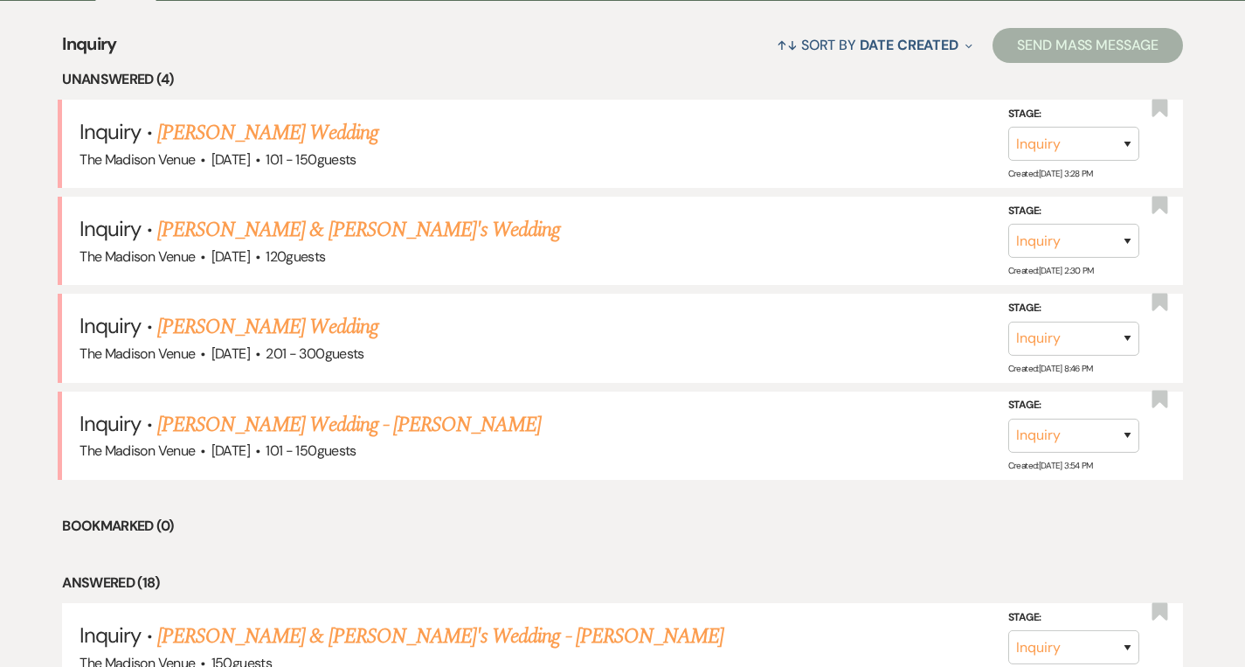
scroll to position [681, 0]
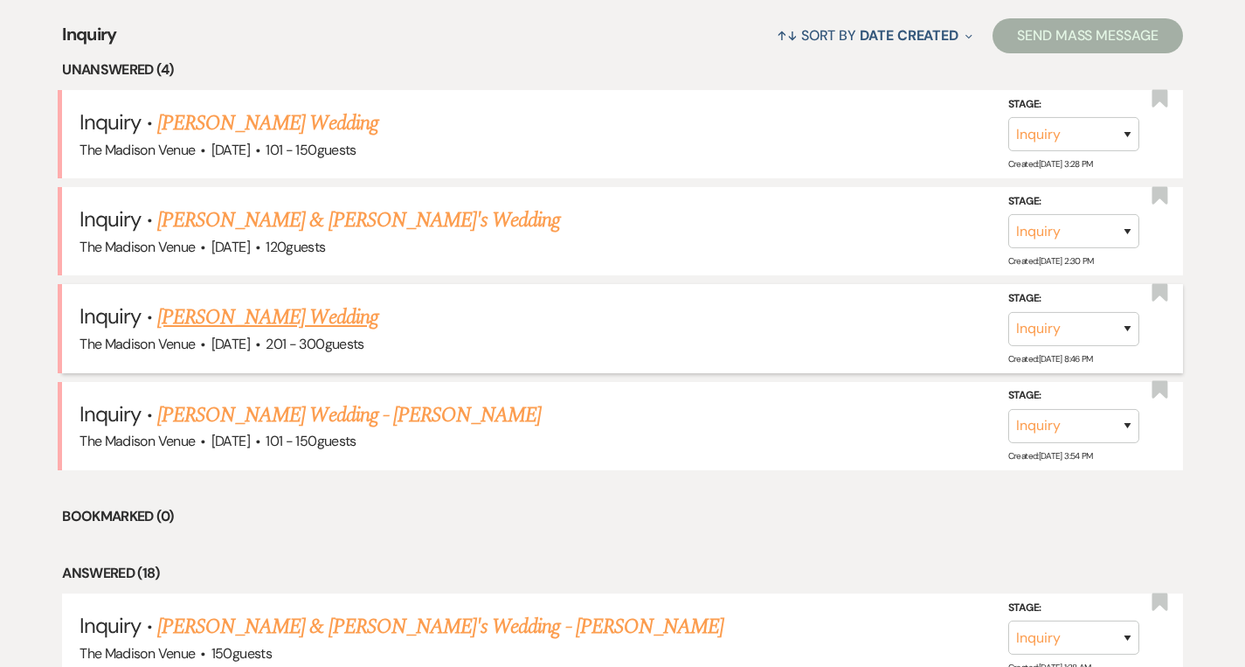
click at [308, 313] on link "[PERSON_NAME] Wedding" at bounding box center [267, 316] width 221 height 31
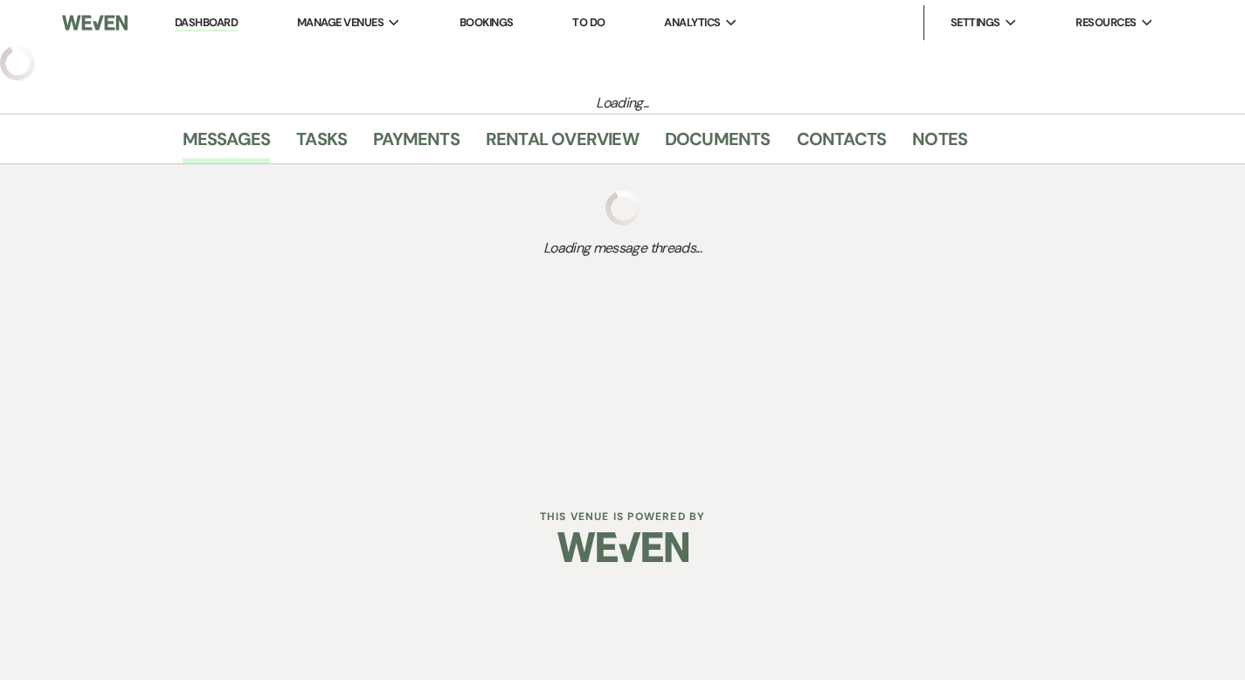
select select "2"
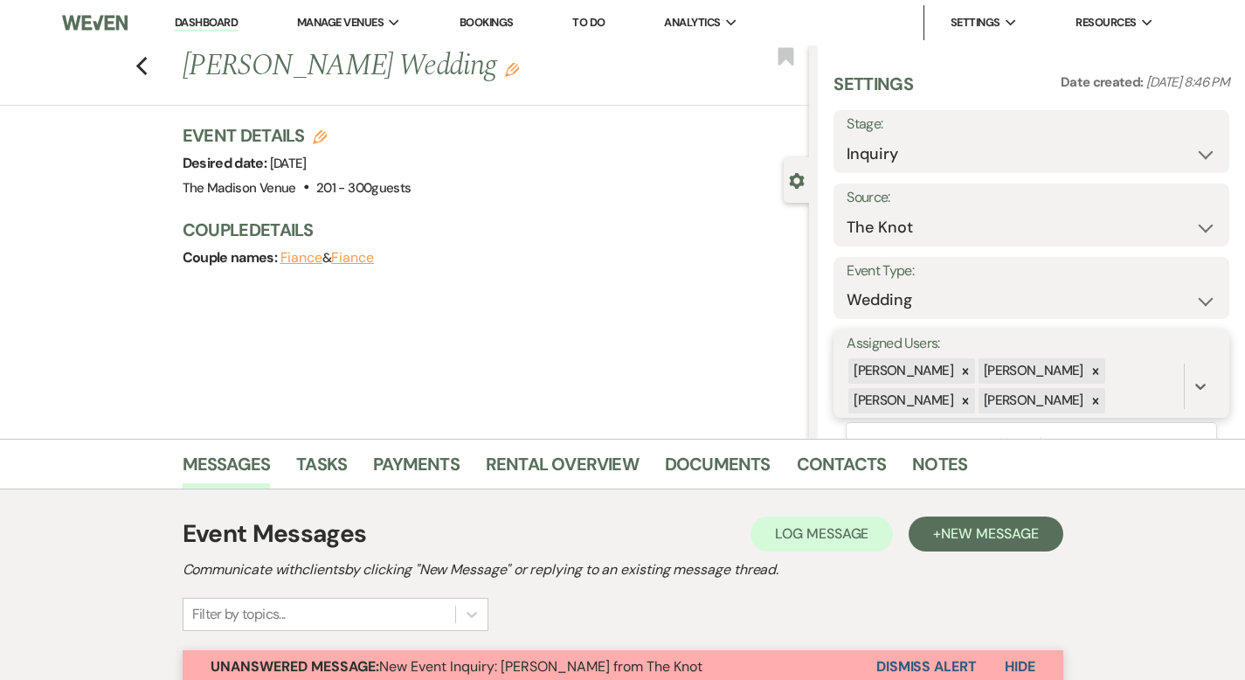
click at [956, 373] on div "[PERSON_NAME]" at bounding box center [901, 370] width 107 height 25
click at [971, 371] on icon at bounding box center [965, 371] width 12 height 12
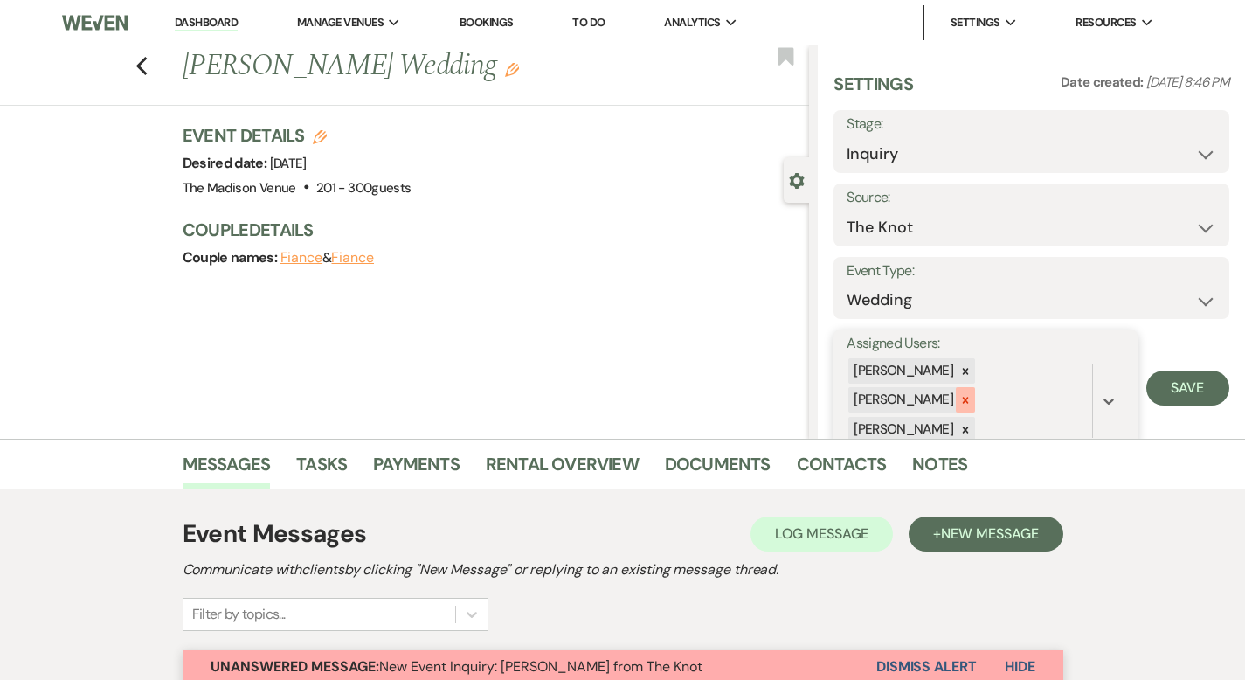
click at [971, 400] on icon at bounding box center [965, 400] width 12 height 12
click at [971, 399] on icon at bounding box center [965, 401] width 12 height 12
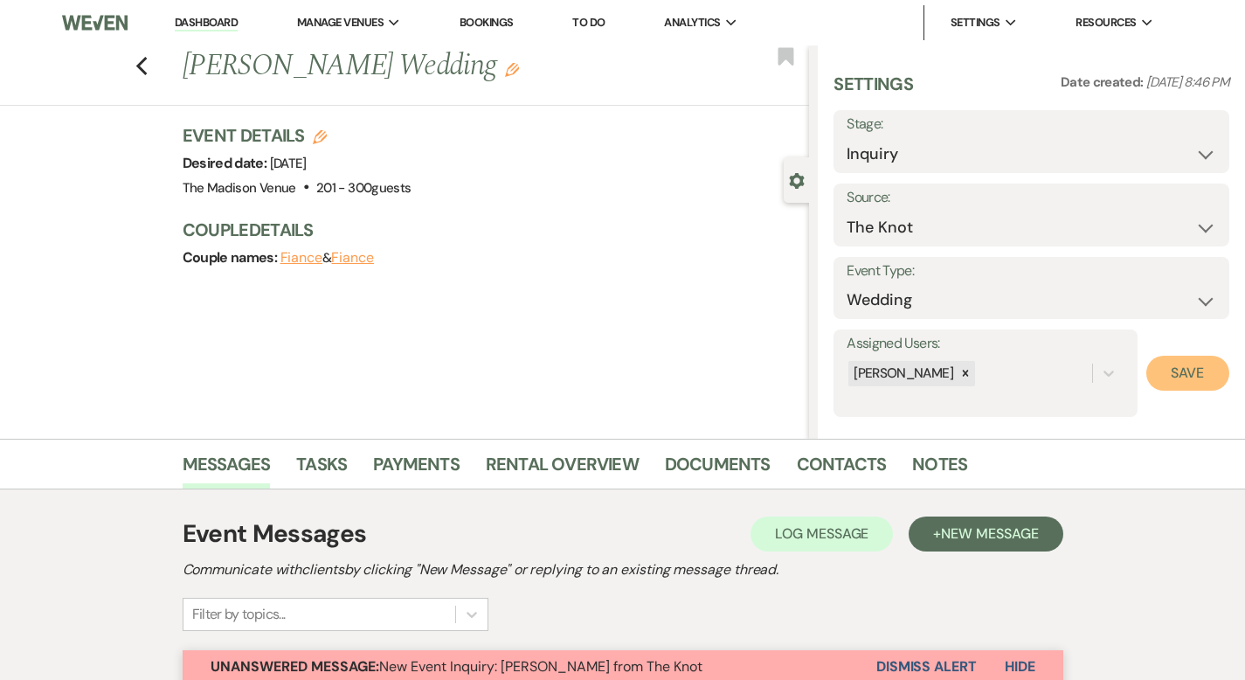
click at [1171, 373] on button "Save" at bounding box center [1187, 373] width 83 height 35
click at [505, 73] on icon "Edit" at bounding box center [512, 70] width 14 height 14
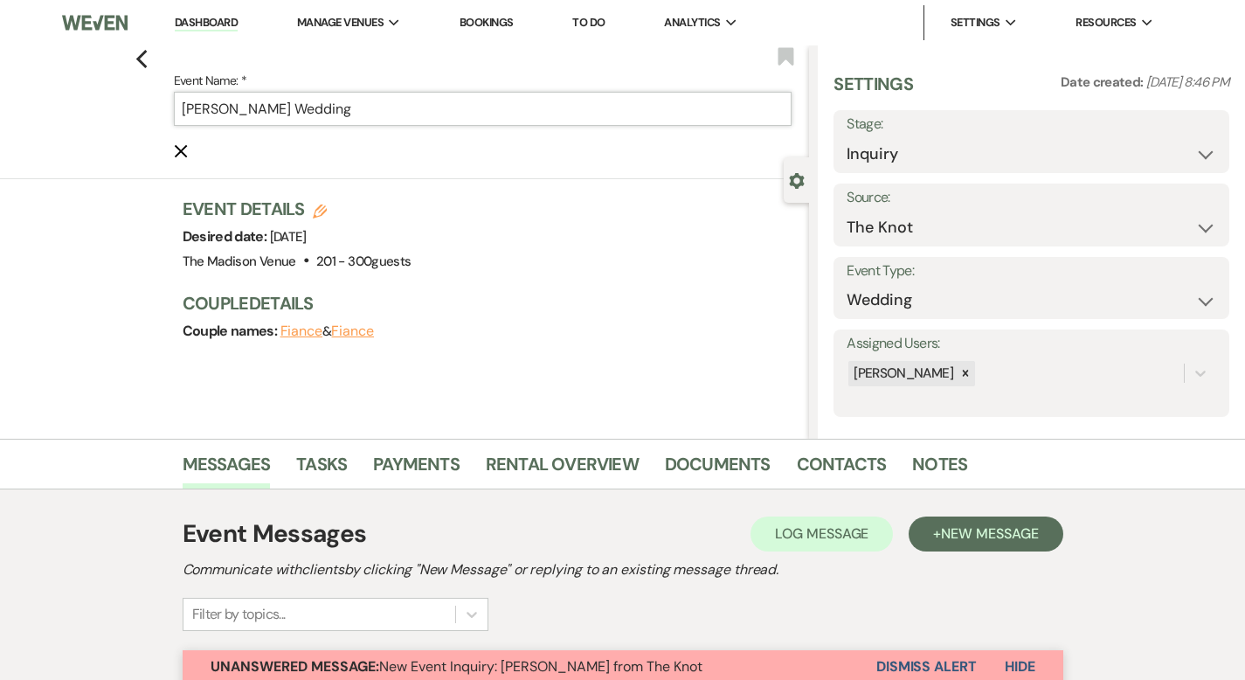
click at [441, 111] on input "[PERSON_NAME] Wedding" at bounding box center [483, 109] width 618 height 34
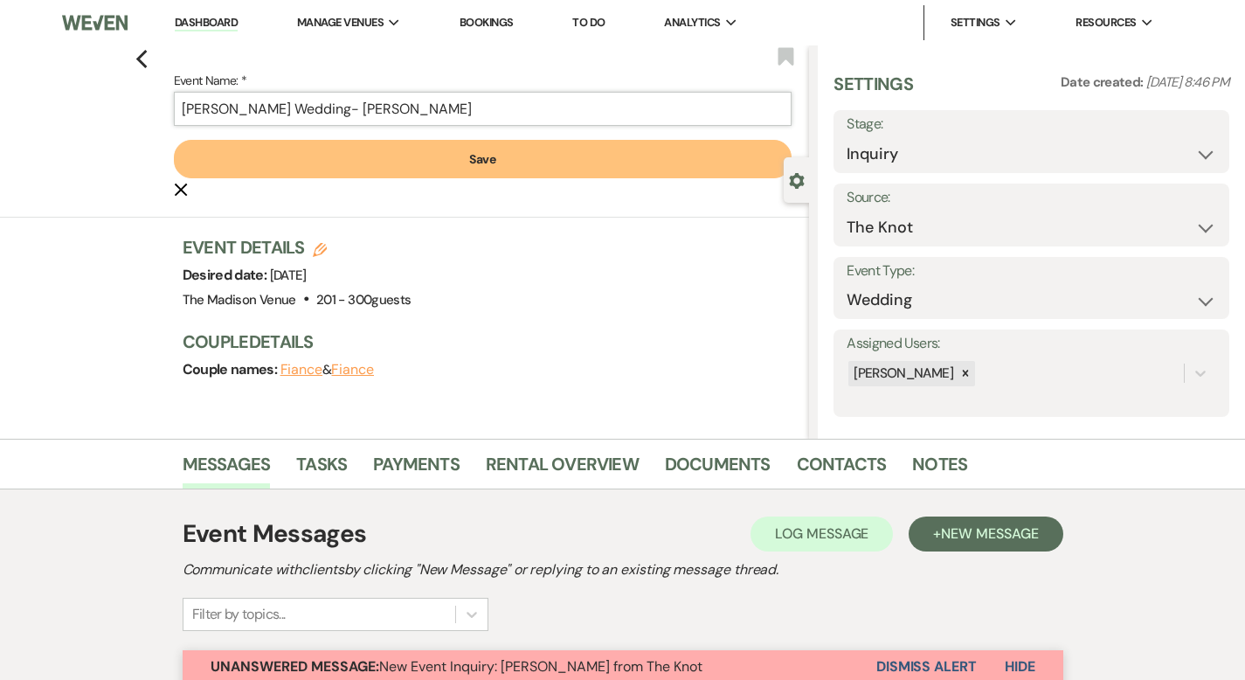
type input "[PERSON_NAME] Wedding- [PERSON_NAME]"
click at [522, 161] on button "Save" at bounding box center [483, 159] width 618 height 38
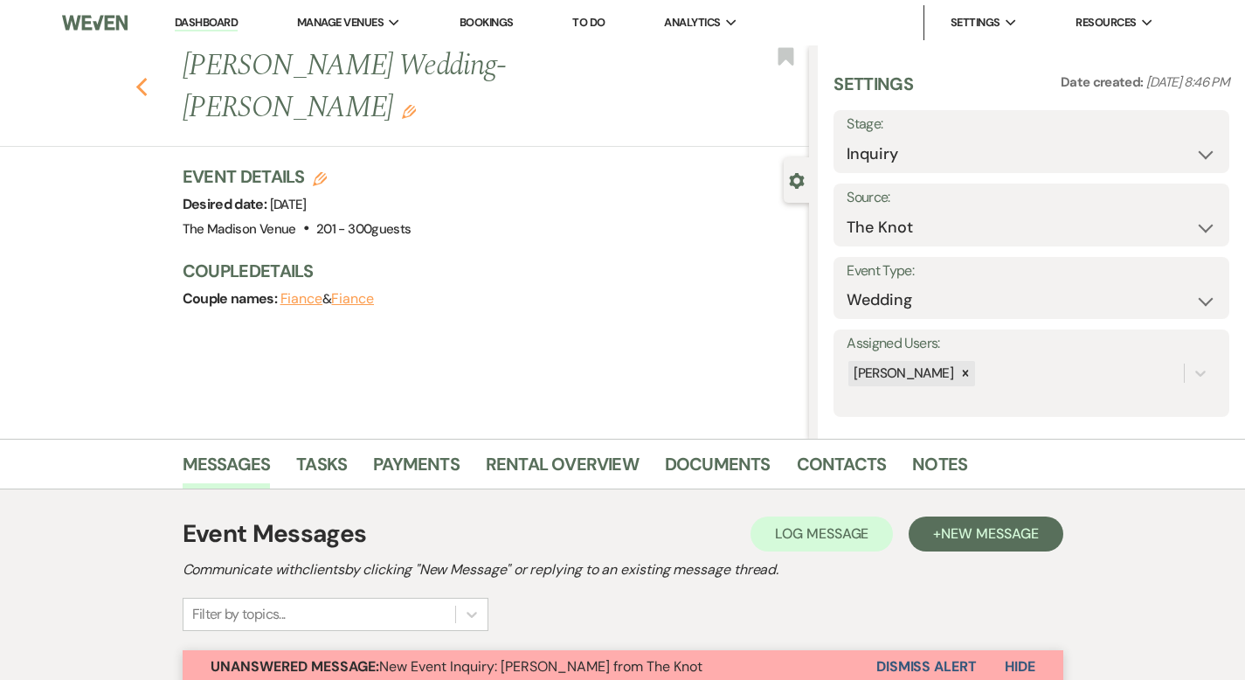
click at [135, 78] on use "button" at bounding box center [140, 87] width 11 height 19
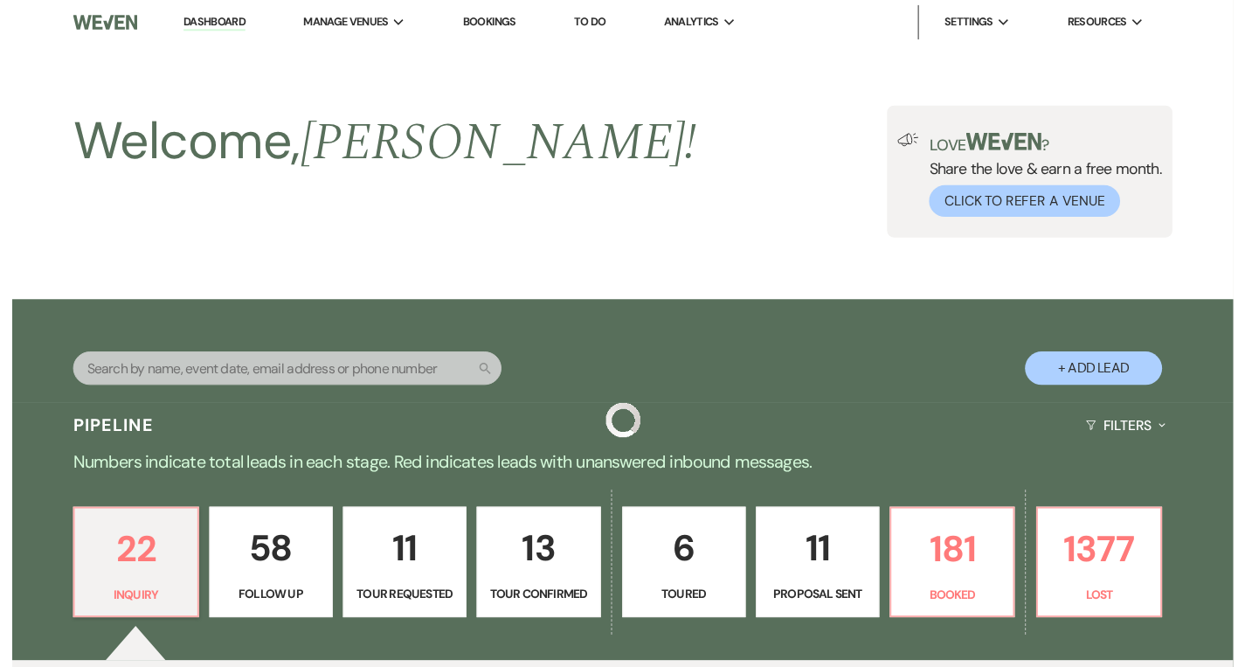
scroll to position [681, 0]
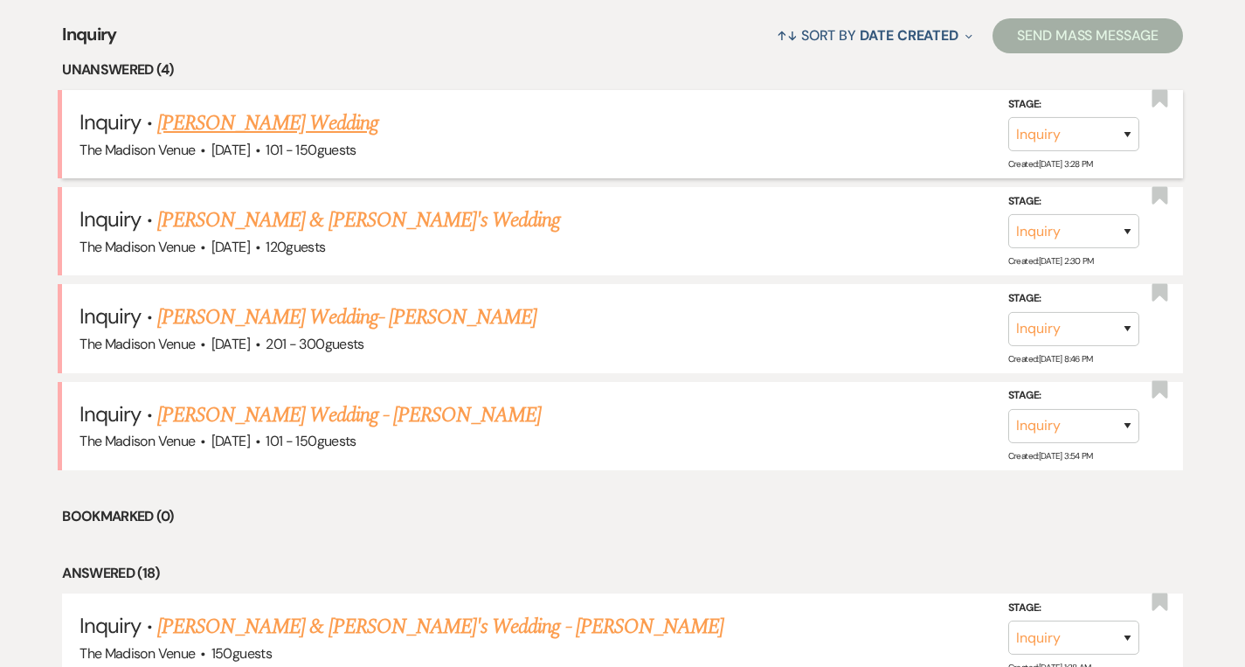
click at [211, 128] on link "[PERSON_NAME] Wedding" at bounding box center [267, 122] width 221 height 31
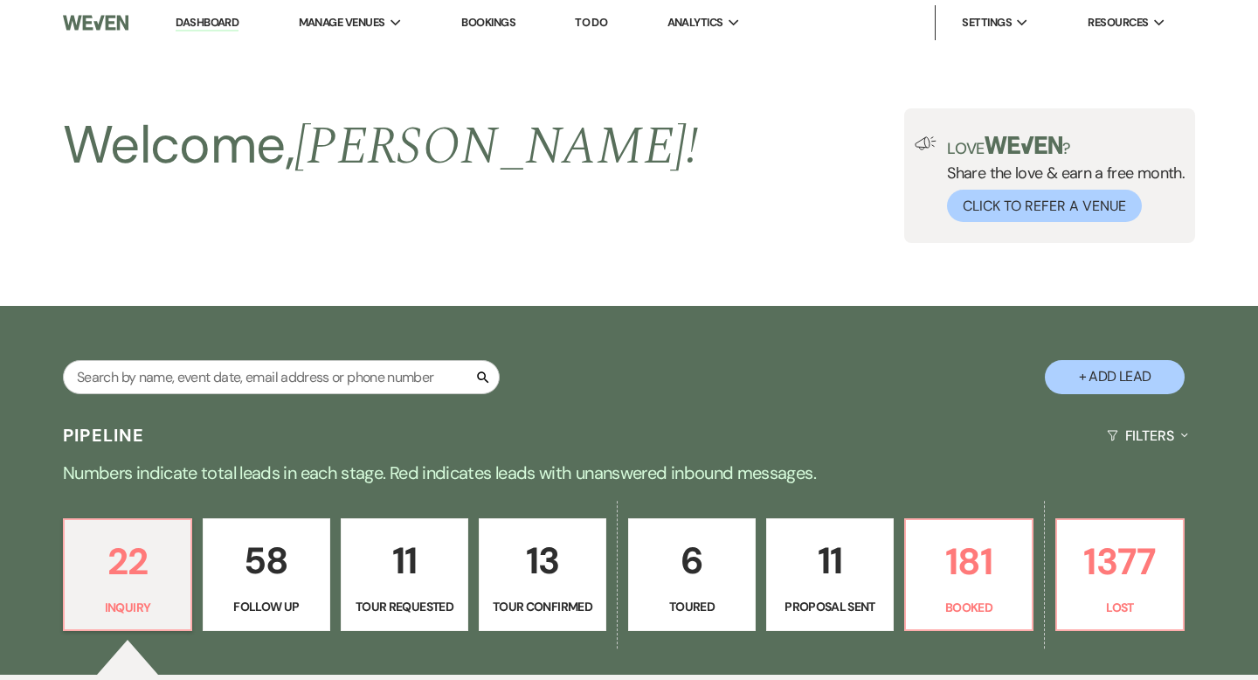
select select "2"
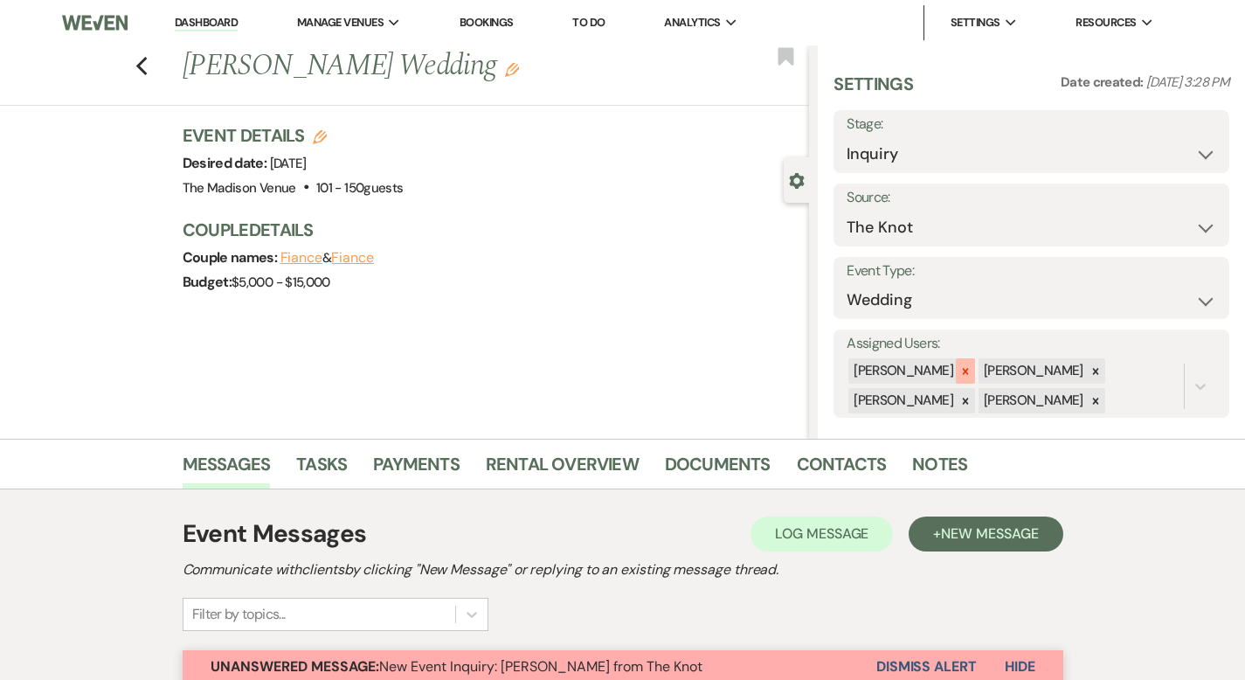
click at [971, 375] on icon at bounding box center [965, 371] width 12 height 12
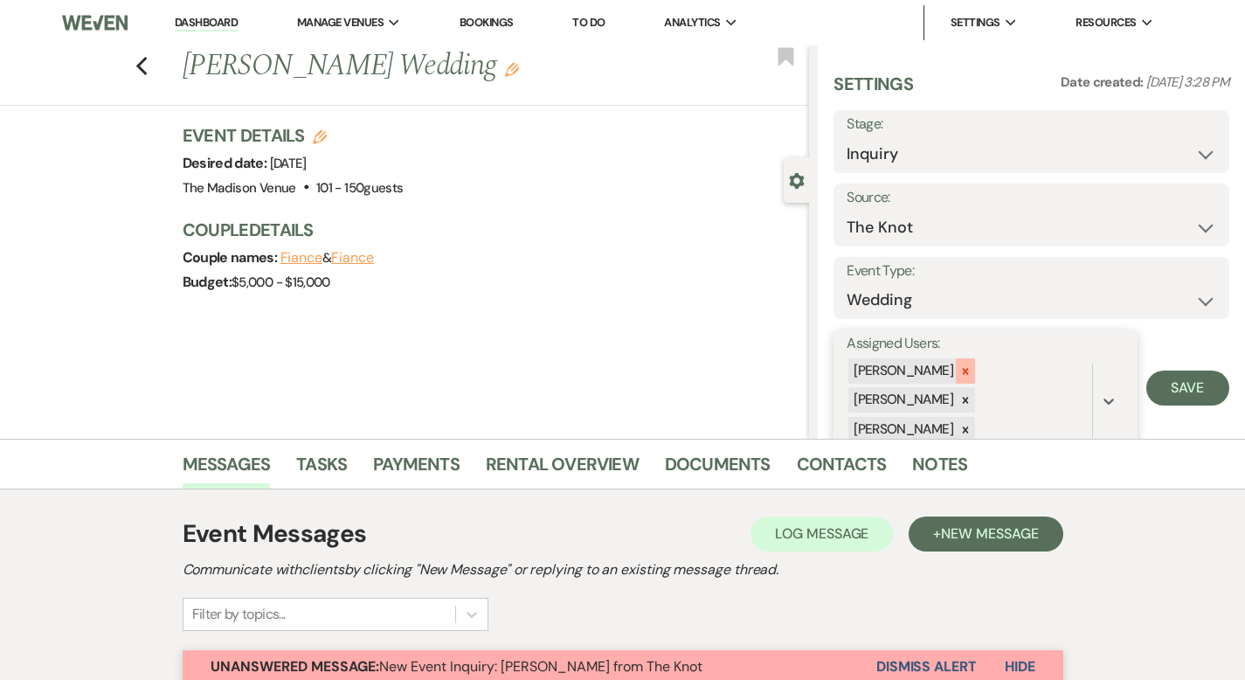
click at [971, 365] on icon at bounding box center [965, 371] width 12 height 12
click at [971, 366] on icon at bounding box center [965, 371] width 12 height 12
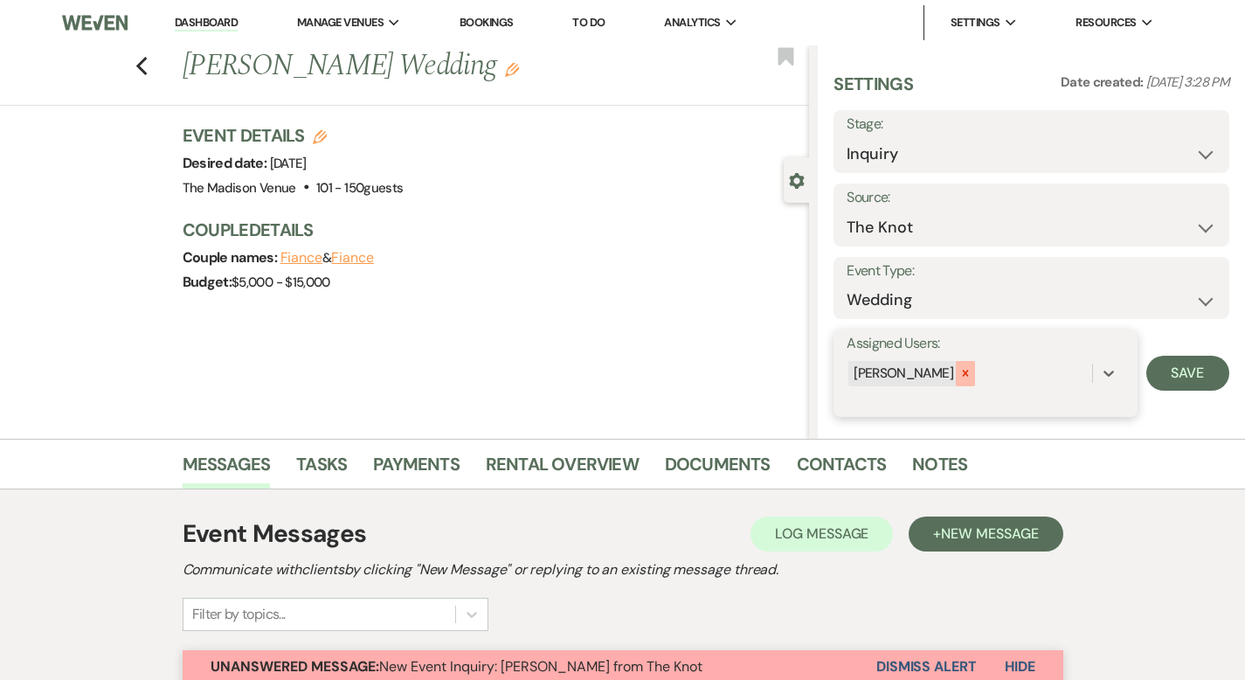
click at [971, 371] on icon at bounding box center [965, 373] width 12 height 12
click at [1109, 371] on icon at bounding box center [1108, 372] width 17 height 17
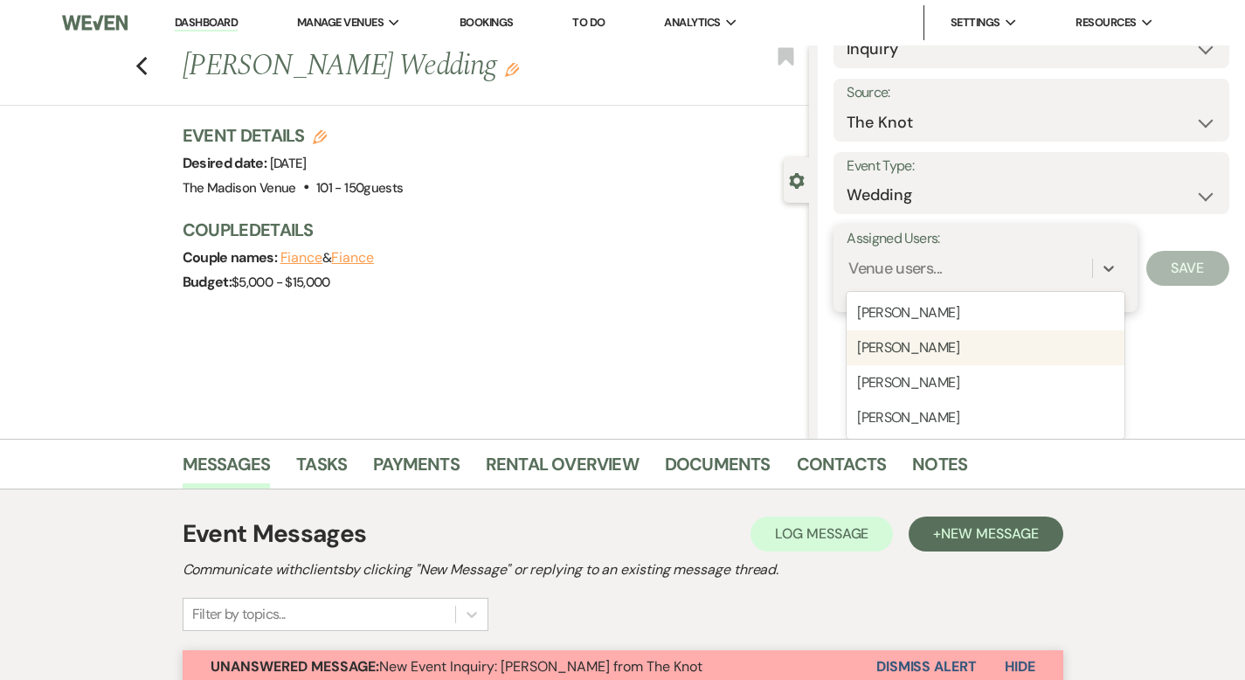
click at [995, 350] on div "[PERSON_NAME]" at bounding box center [984, 347] width 277 height 35
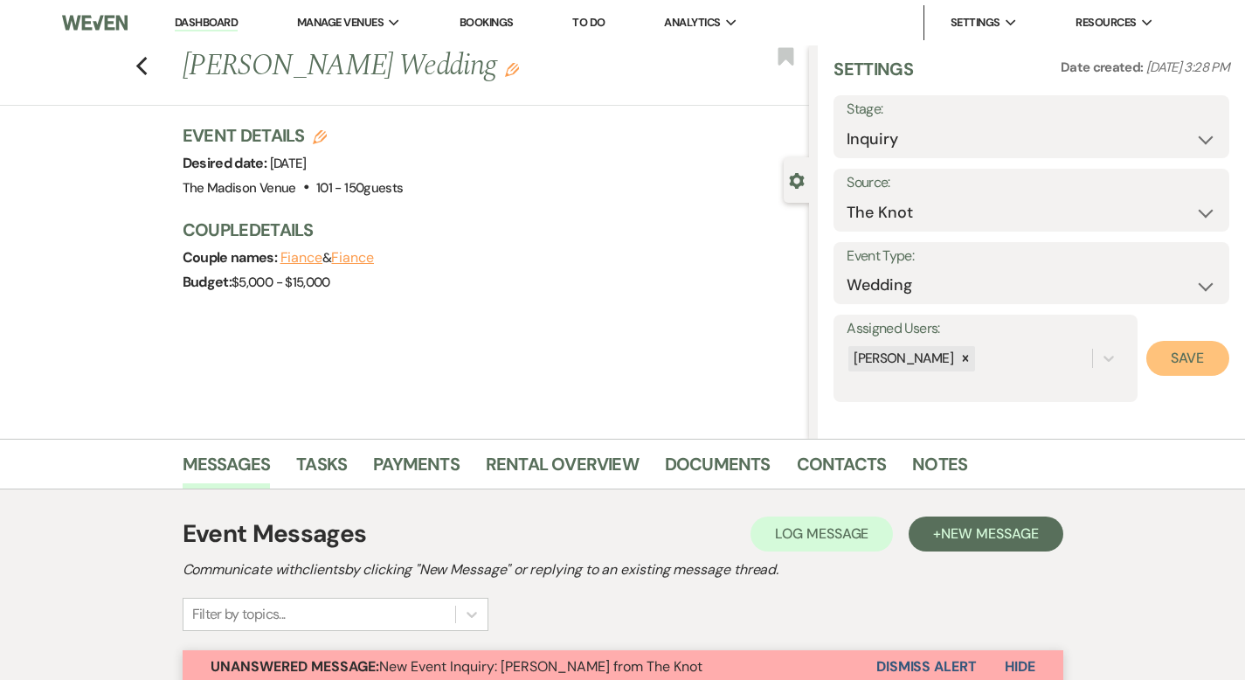
click at [1181, 359] on button "Save" at bounding box center [1187, 358] width 83 height 35
click at [505, 66] on use "button" at bounding box center [512, 70] width 14 height 14
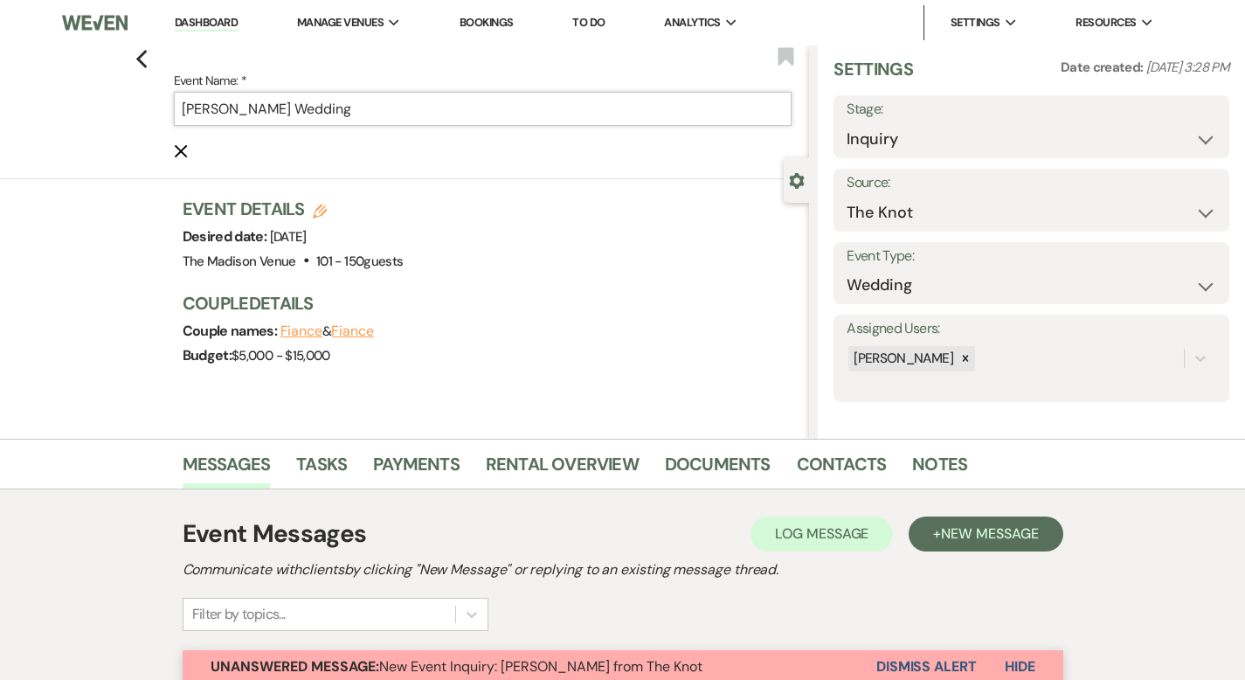
click at [398, 103] on input "[PERSON_NAME] Wedding" at bounding box center [483, 109] width 618 height 34
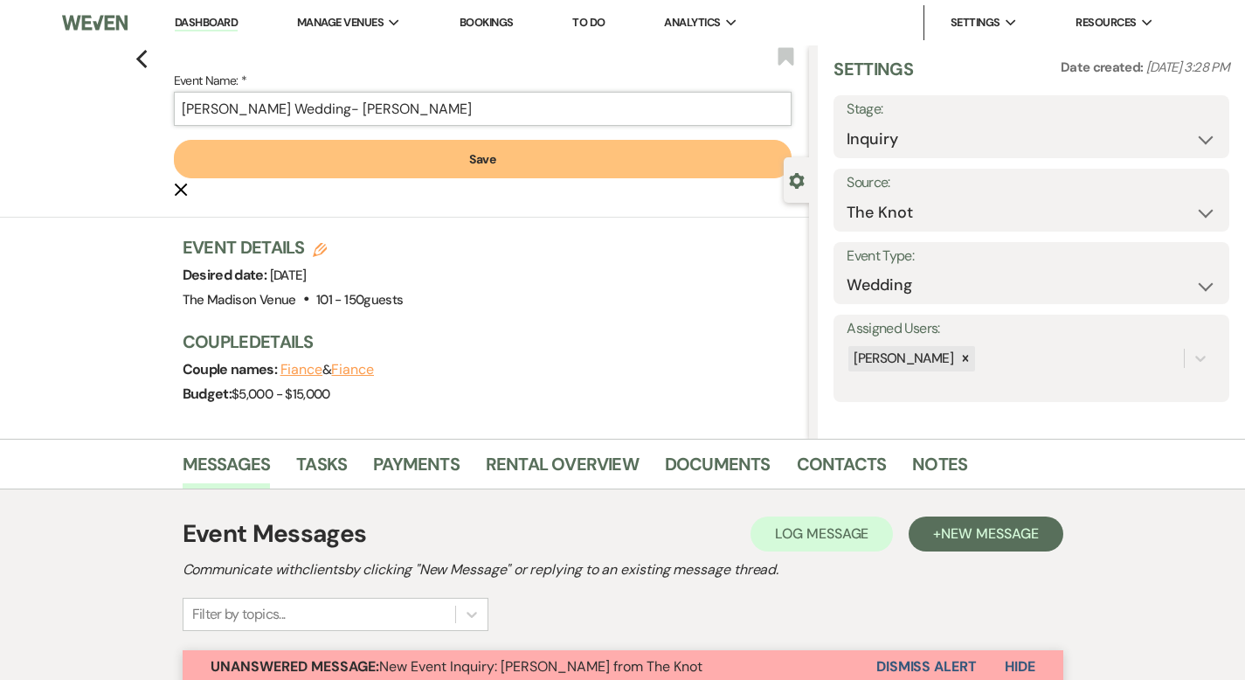
type input "[PERSON_NAME] Wedding- [PERSON_NAME]"
click at [410, 163] on button "Save" at bounding box center [483, 159] width 618 height 38
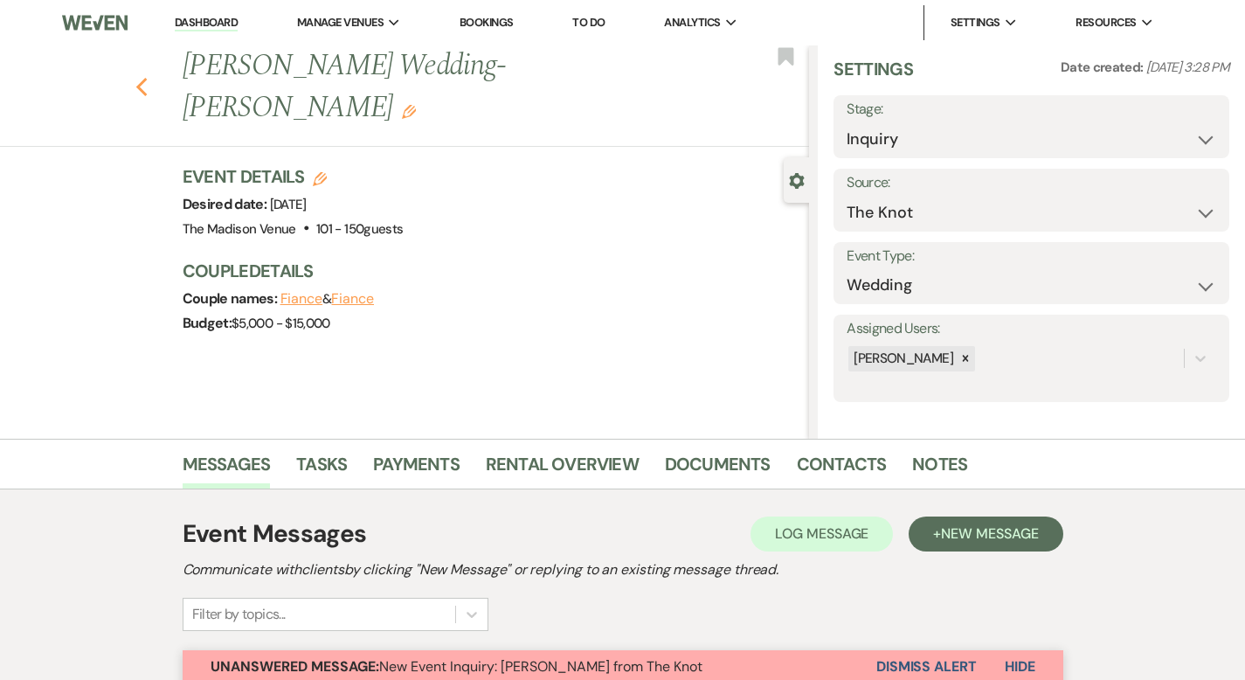
click at [135, 78] on use "button" at bounding box center [140, 87] width 11 height 19
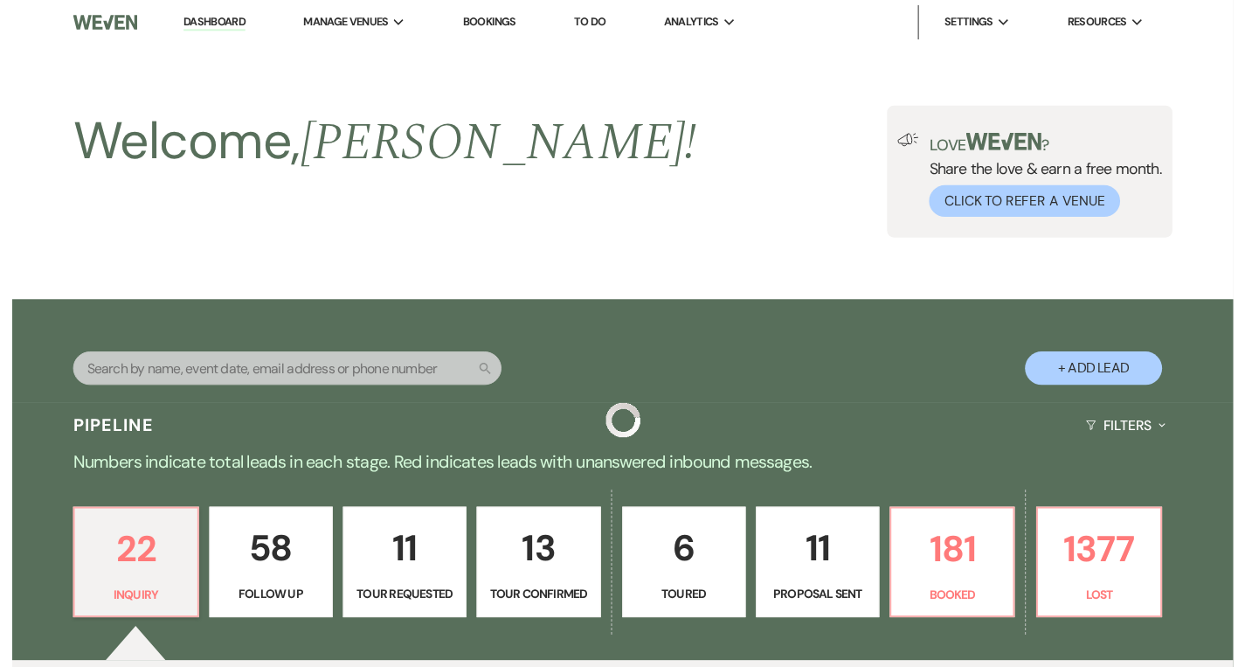
scroll to position [681, 0]
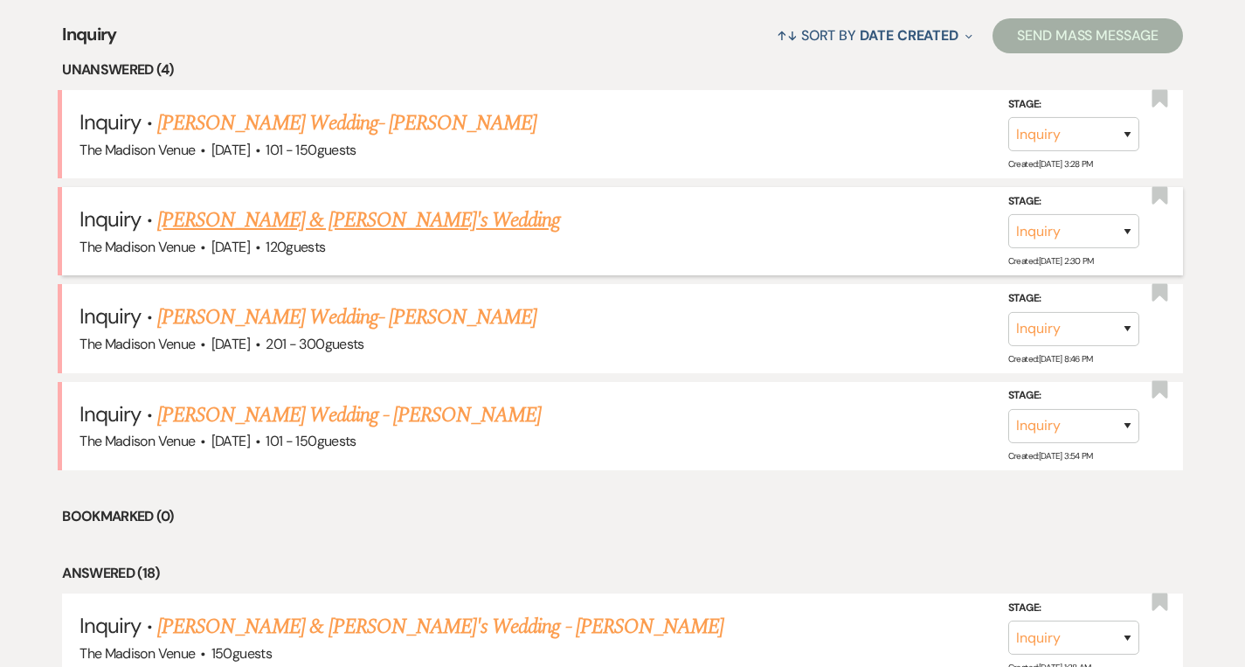
click at [257, 223] on link "[PERSON_NAME] & [PERSON_NAME]'s Wedding" at bounding box center [359, 219] width 404 height 31
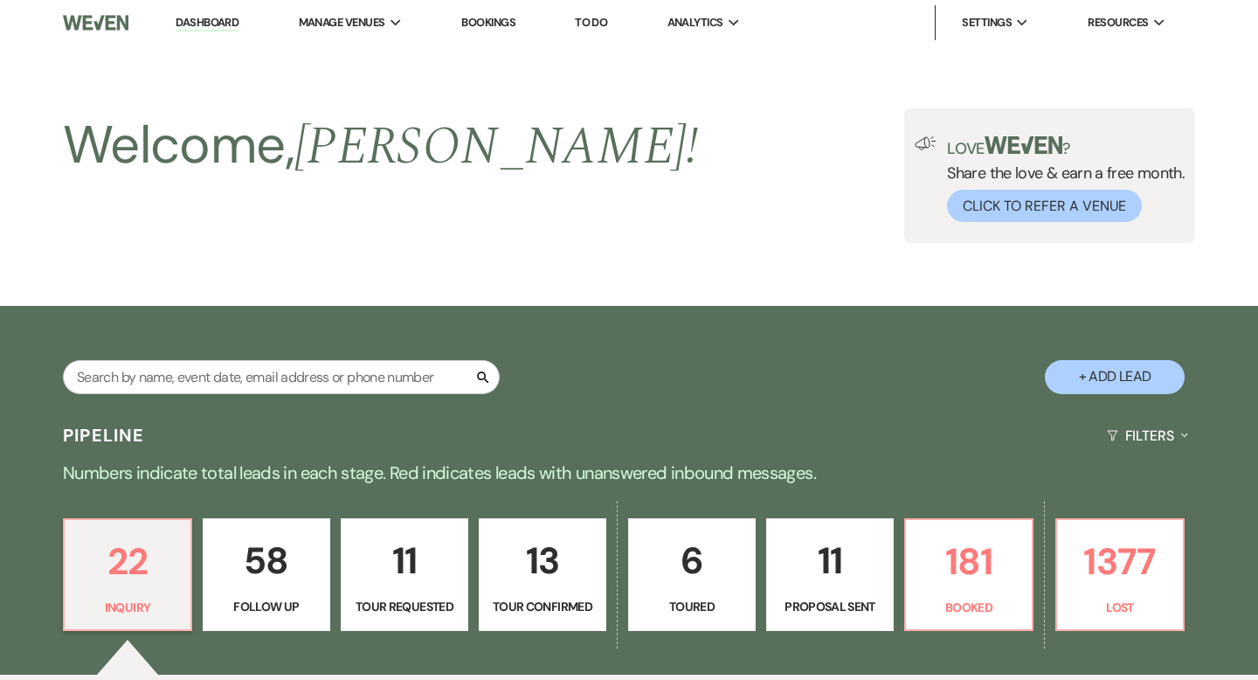
select select "5"
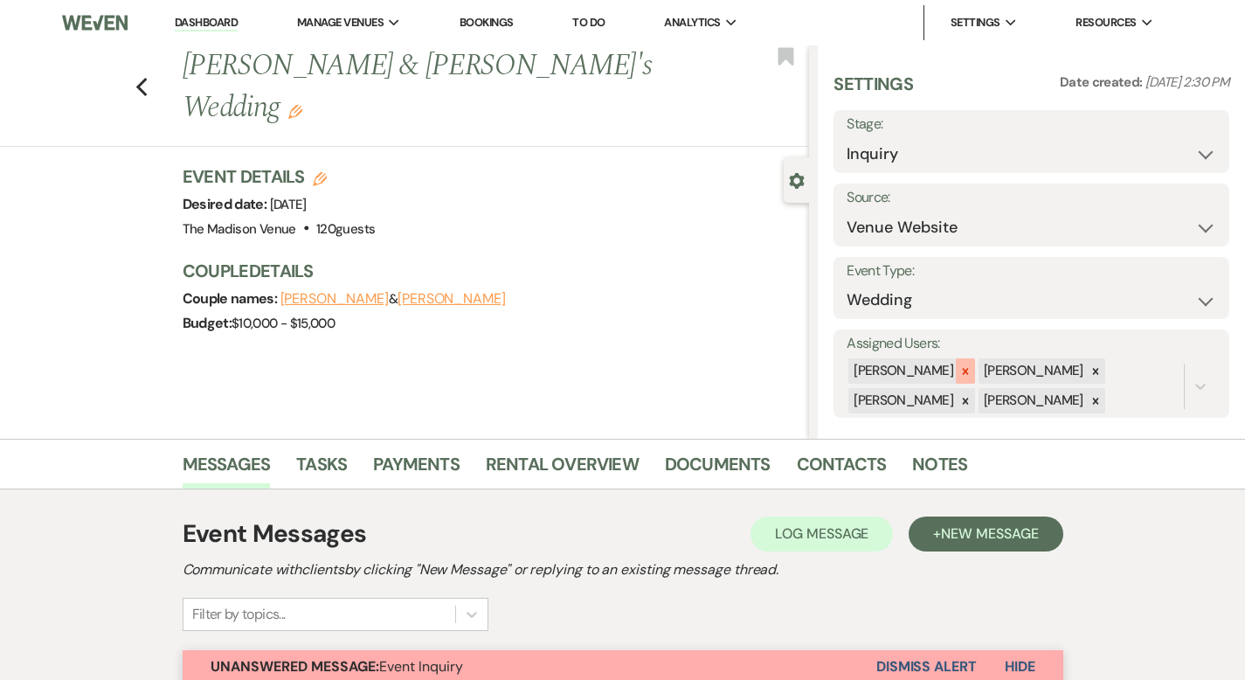
click at [971, 373] on icon at bounding box center [965, 371] width 12 height 12
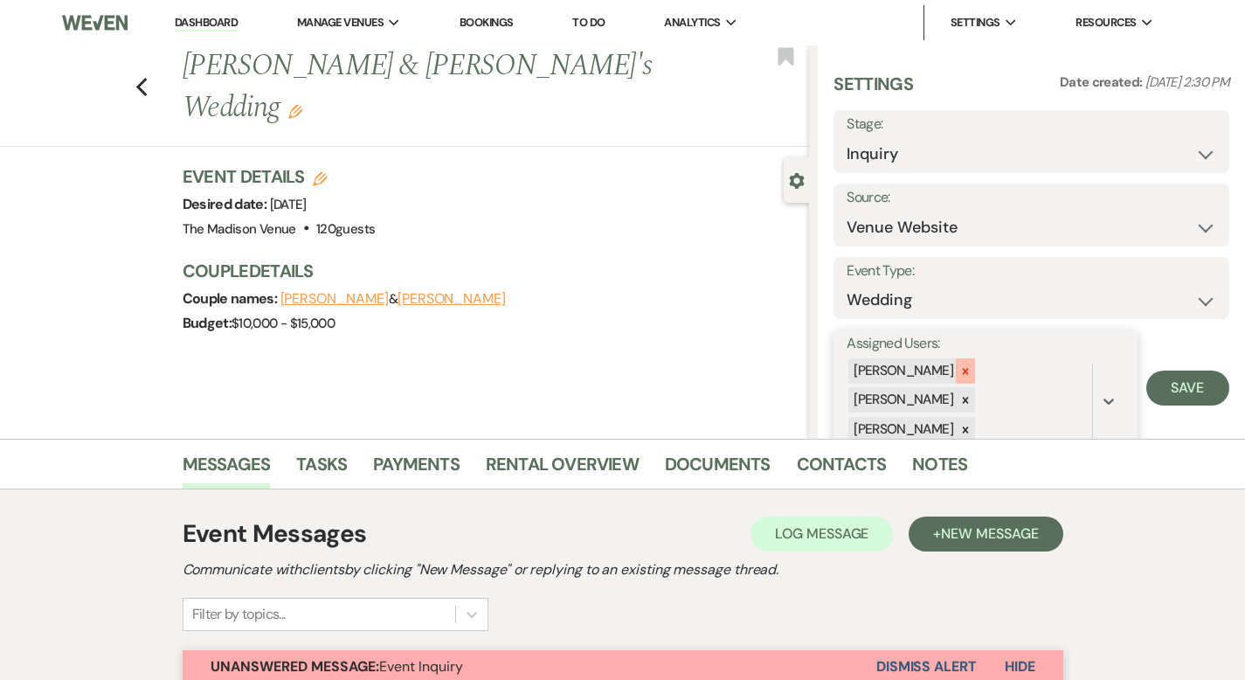
click at [971, 368] on icon at bounding box center [965, 371] width 12 height 12
click at [971, 367] on icon at bounding box center [965, 371] width 12 height 12
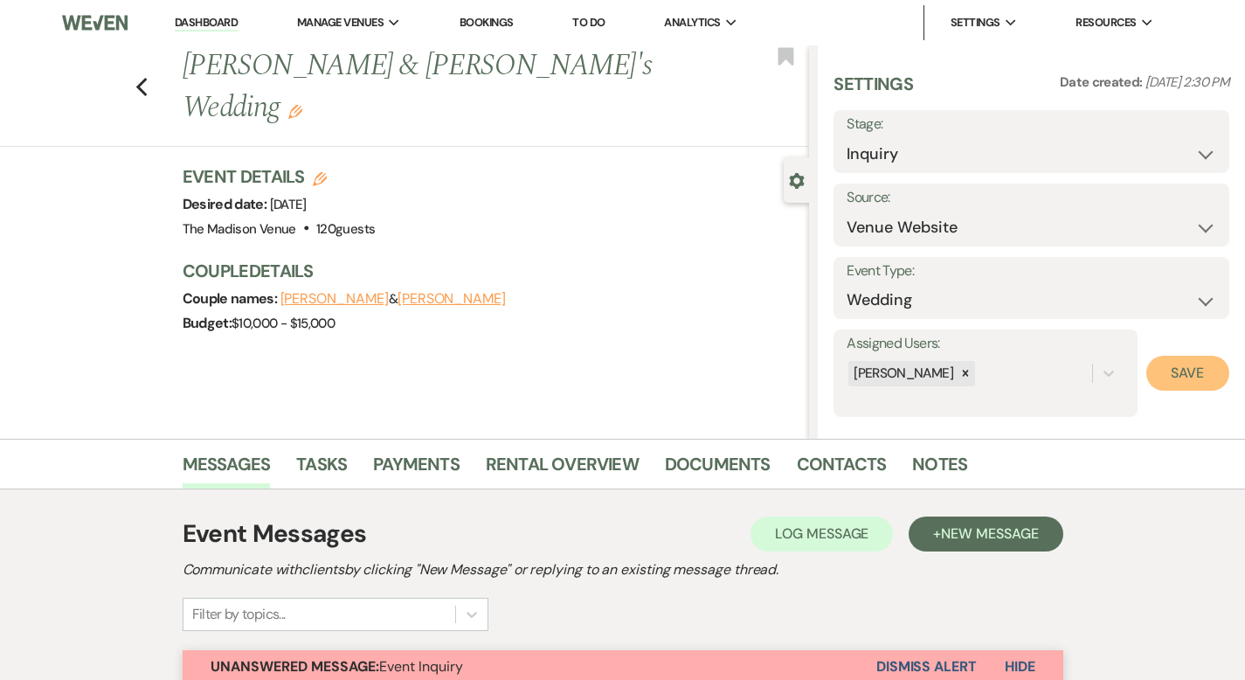
click at [1185, 376] on button "Save" at bounding box center [1187, 373] width 83 height 35
click at [302, 105] on use "button" at bounding box center [295, 112] width 14 height 14
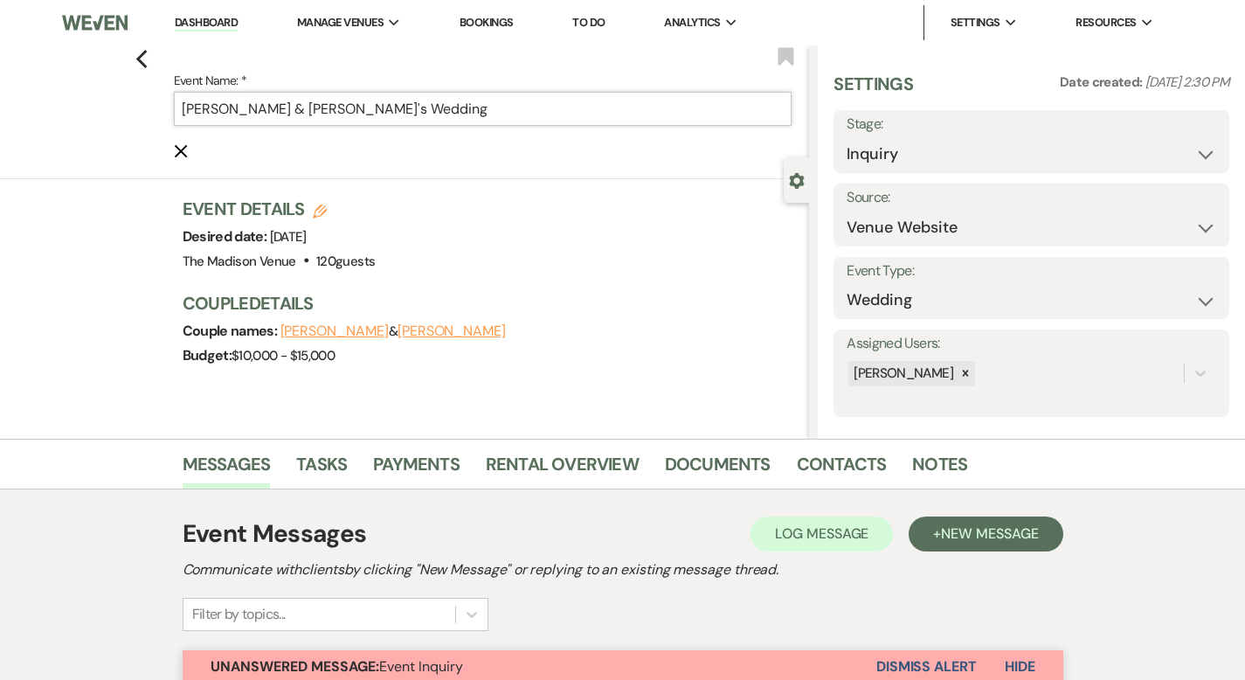
click at [388, 96] on input "[PERSON_NAME] & [PERSON_NAME]'s Wedding" at bounding box center [483, 109] width 618 height 34
click at [388, 109] on input "[PERSON_NAME] & [PERSON_NAME]'s Wedding" at bounding box center [483, 109] width 618 height 34
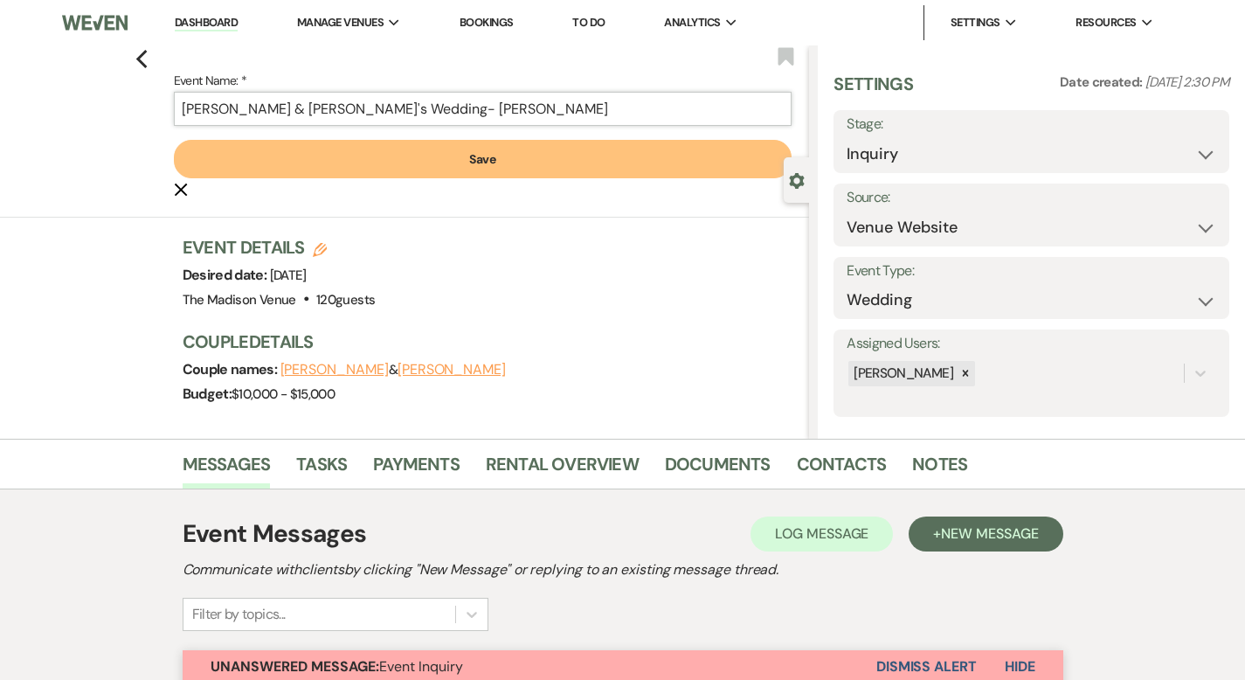
type input "[PERSON_NAME] & [PERSON_NAME]'s Wedding- [PERSON_NAME]"
click at [370, 156] on button "Save" at bounding box center [483, 159] width 618 height 38
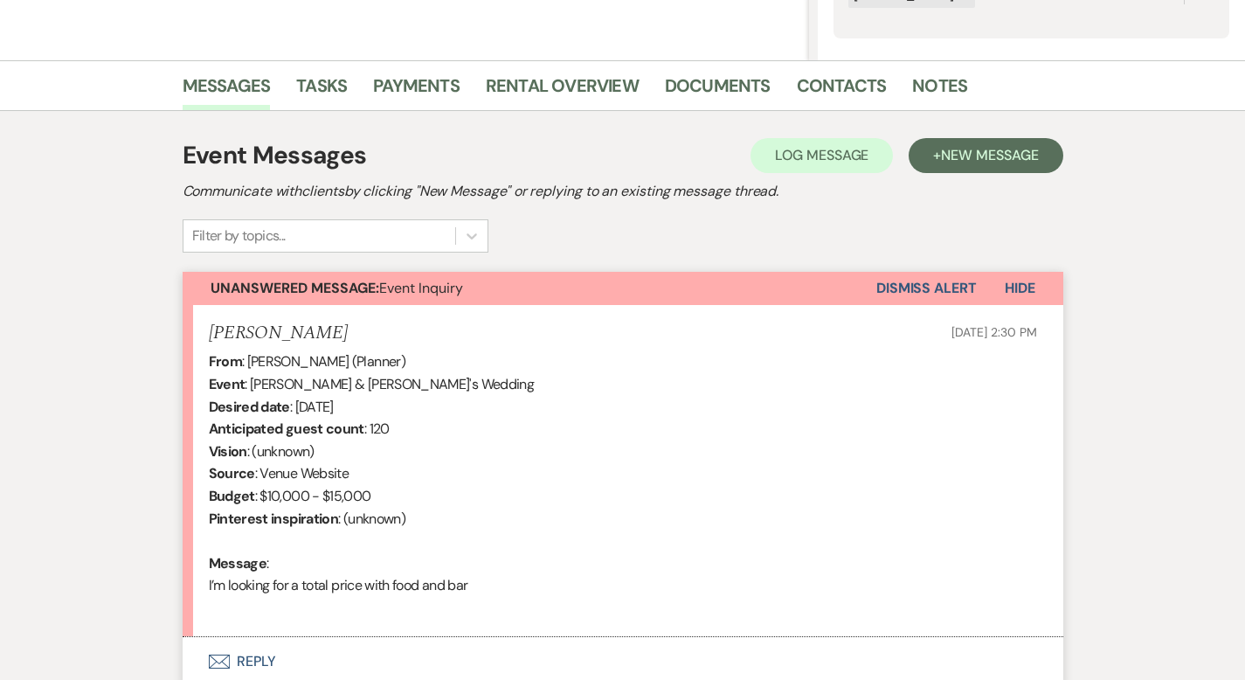
scroll to position [523, 0]
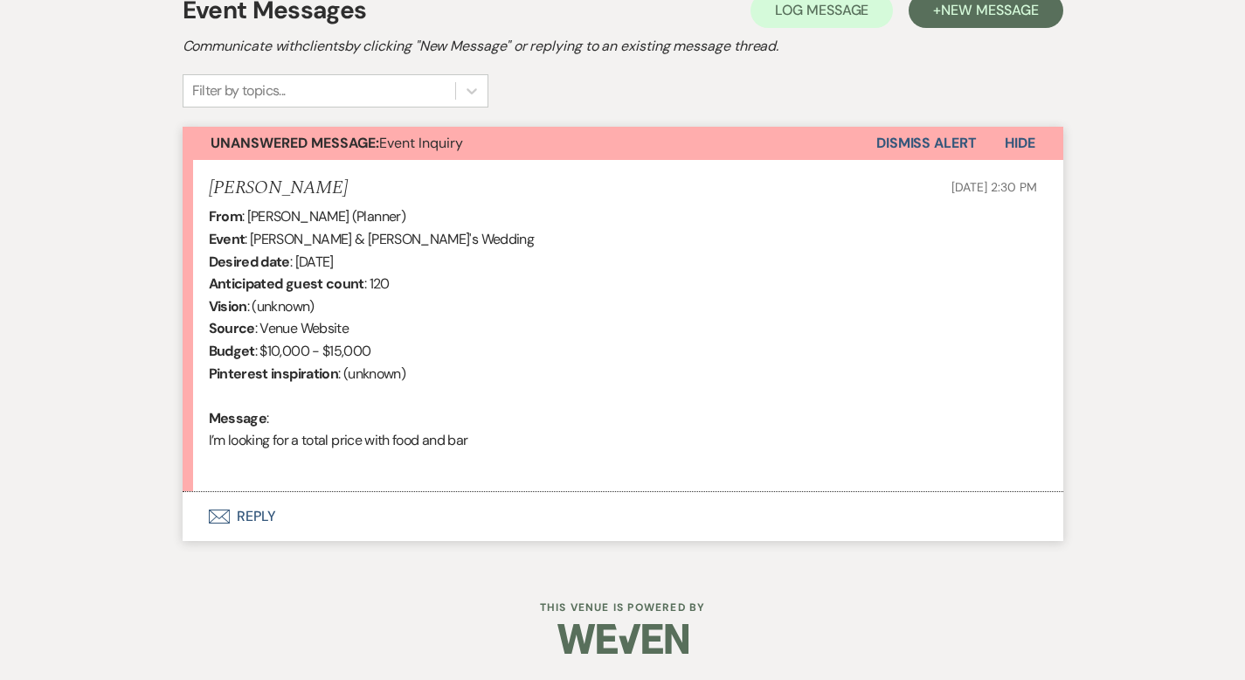
click at [208, 516] on button "Envelope Reply" at bounding box center [623, 516] width 881 height 49
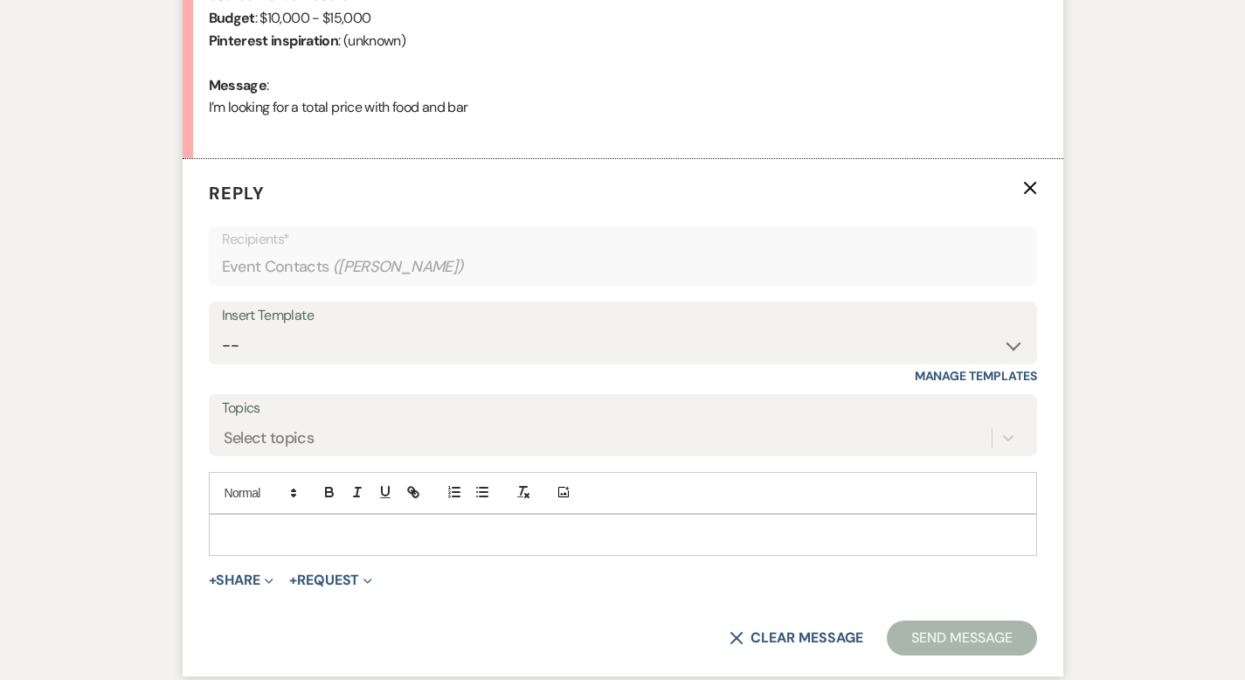
scroll to position [856, 0]
click at [234, 347] on select "-- Weven Planning Portal Introduction (Booked Events) Corporate Lead Follow Up …" at bounding box center [623, 345] width 802 height 34
select select "4631"
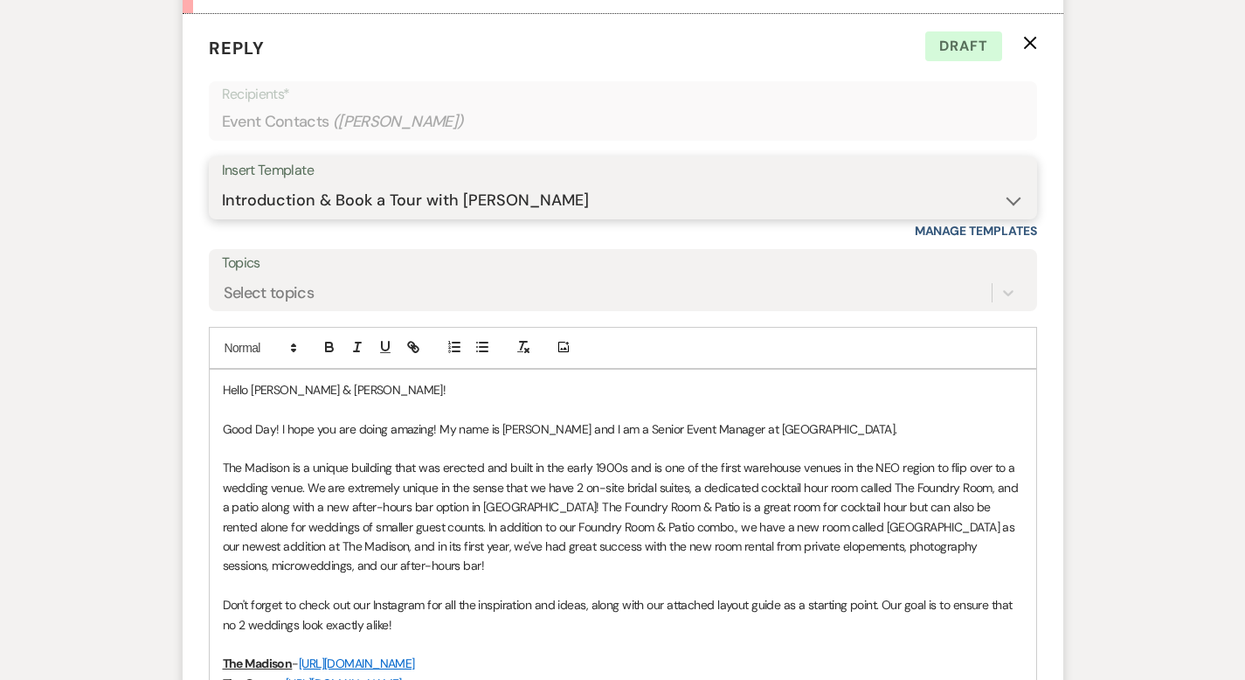
scroll to position [999, 0]
click at [885, 438] on p "Good Day! I hope you are doing amazing! My name is [PERSON_NAME] and I am a Sen…" at bounding box center [623, 430] width 800 height 19
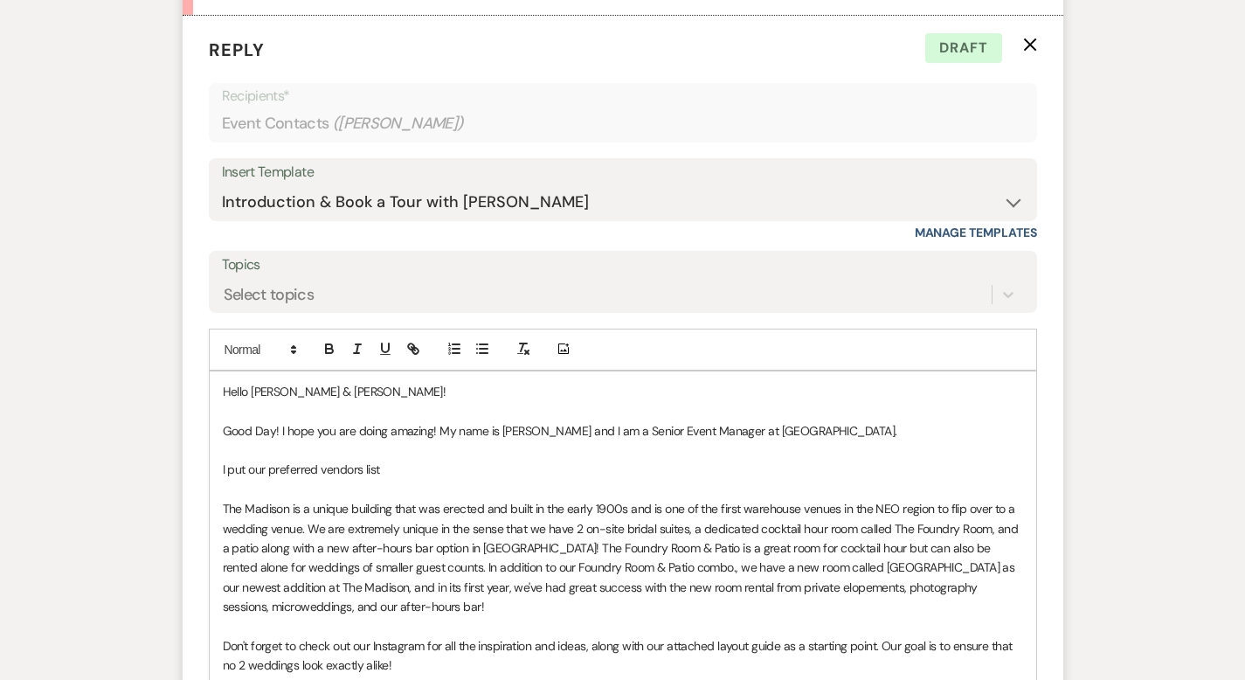
click at [223, 470] on p "I put our preferred vendors list" at bounding box center [623, 468] width 800 height 19
click at [352, 468] on p "I linked our preferred vendors list" at bounding box center [623, 468] width 800 height 19
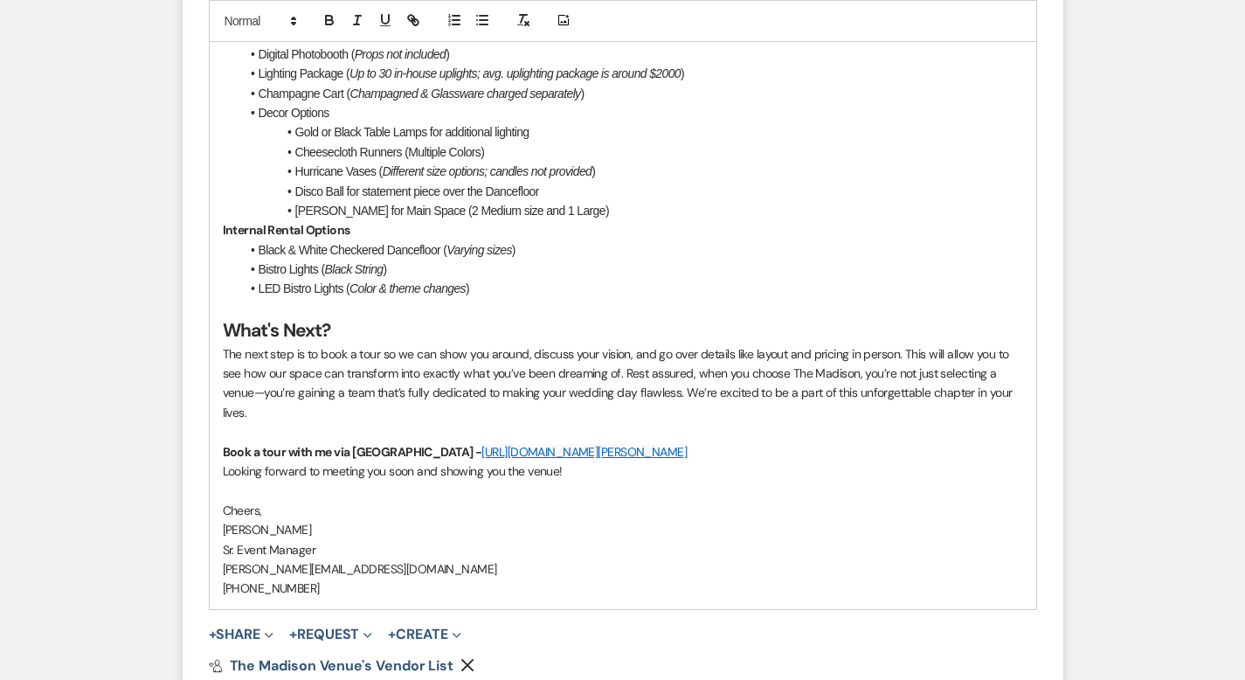
scroll to position [2223, 0]
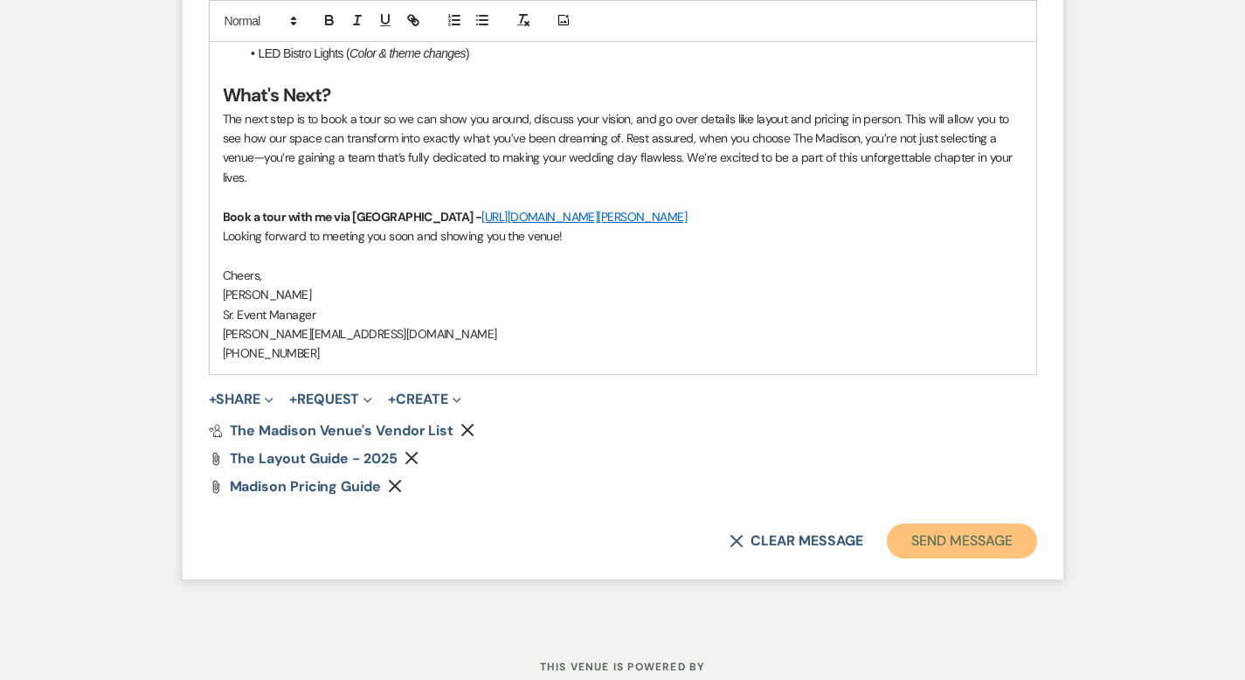
click at [1009, 523] on button "Send Message" at bounding box center [961, 540] width 149 height 35
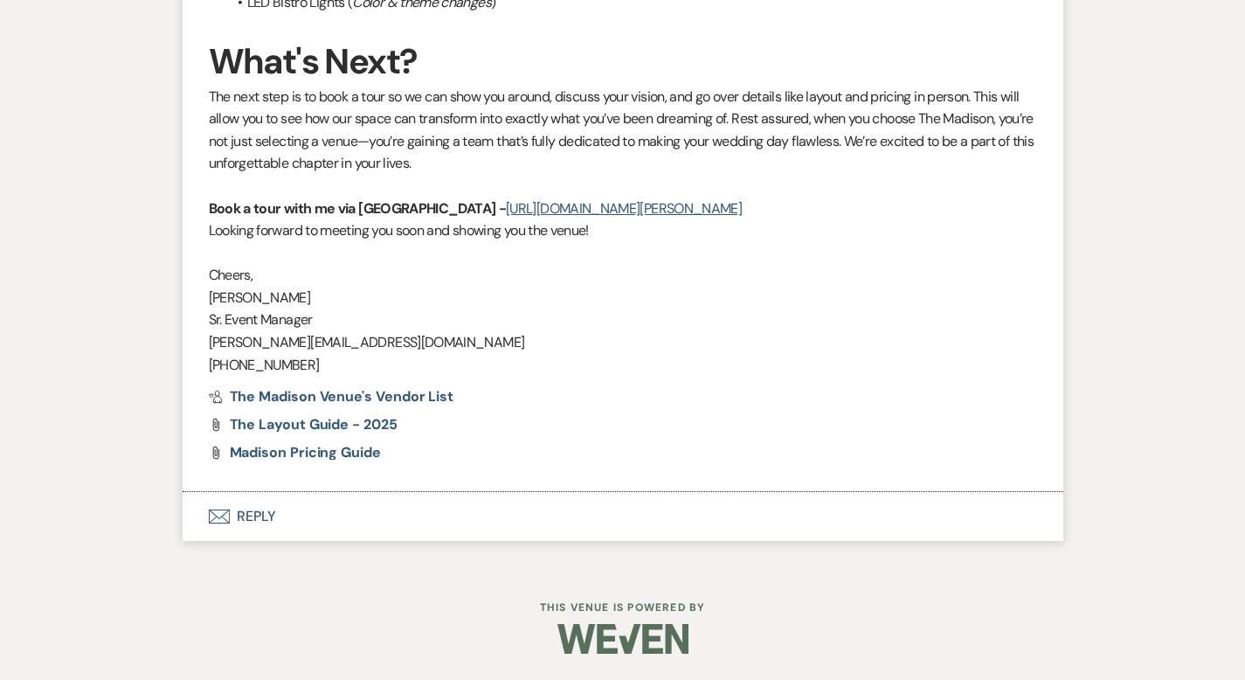
scroll to position [2096, 0]
